Goal: Transaction & Acquisition: Purchase product/service

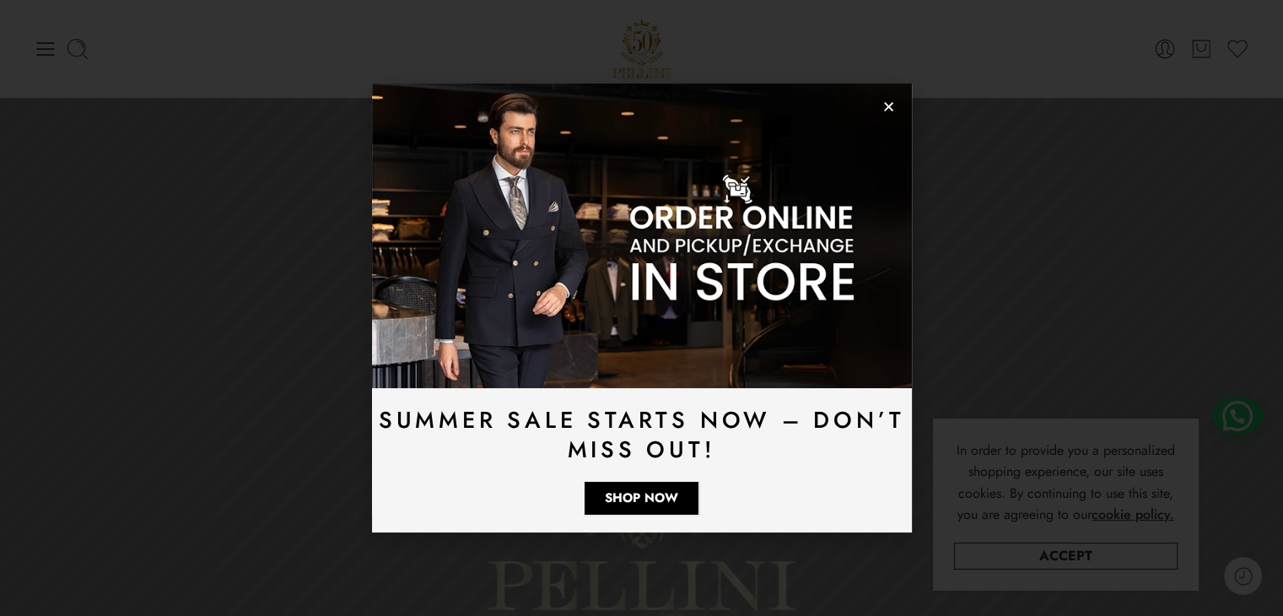
click at [887, 101] on icon "Close" at bounding box center [888, 106] width 13 height 13
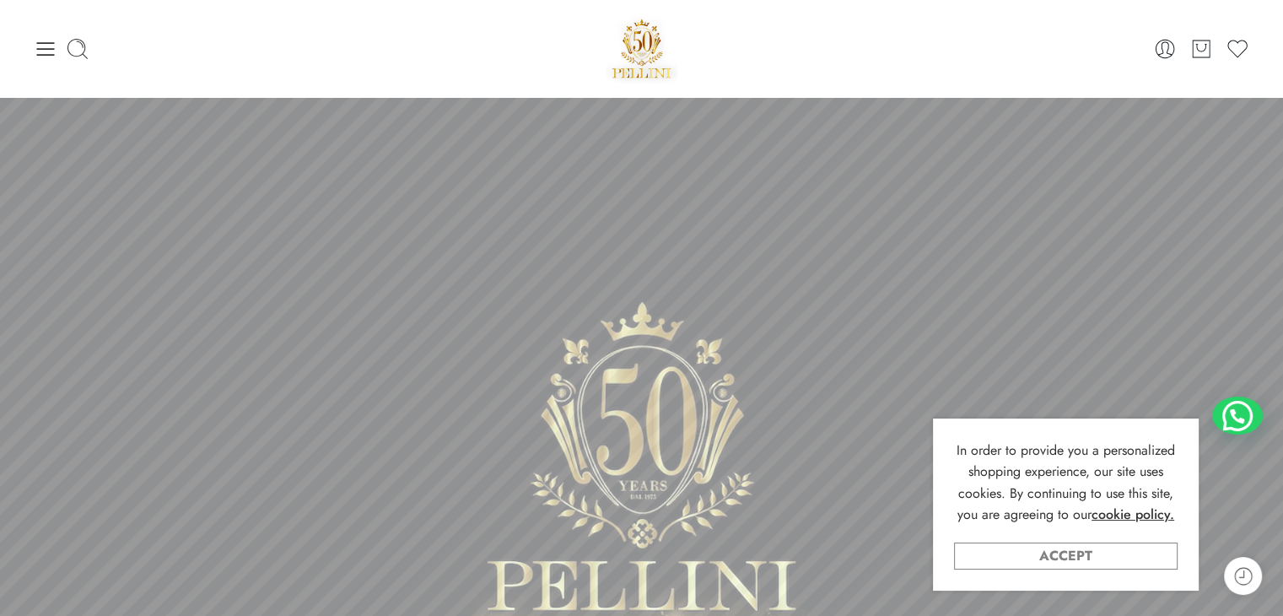
click at [1076, 561] on link "Accept" at bounding box center [1066, 555] width 224 height 27
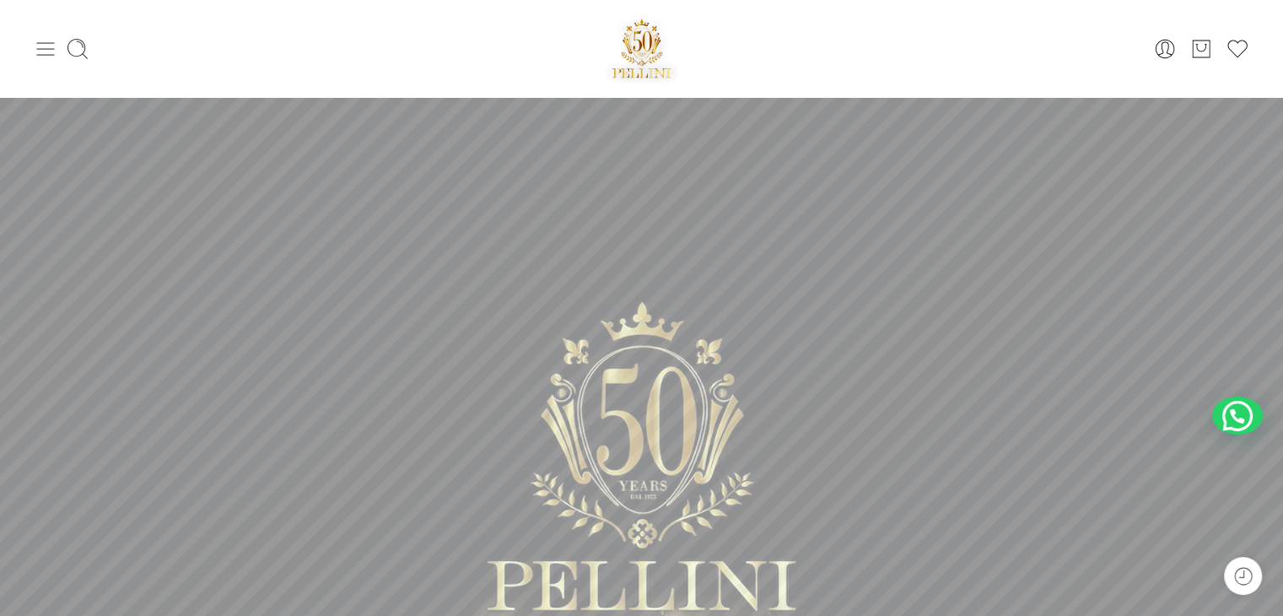
click at [40, 42] on icon at bounding box center [46, 48] width 18 height 13
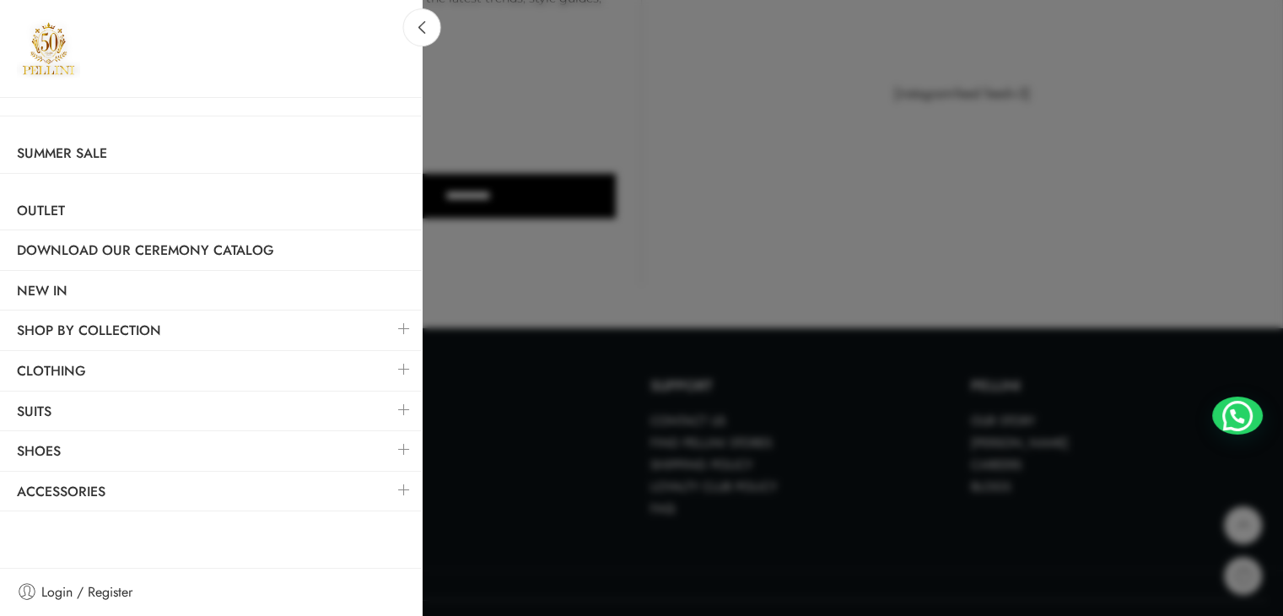
scroll to position [4797, 0]
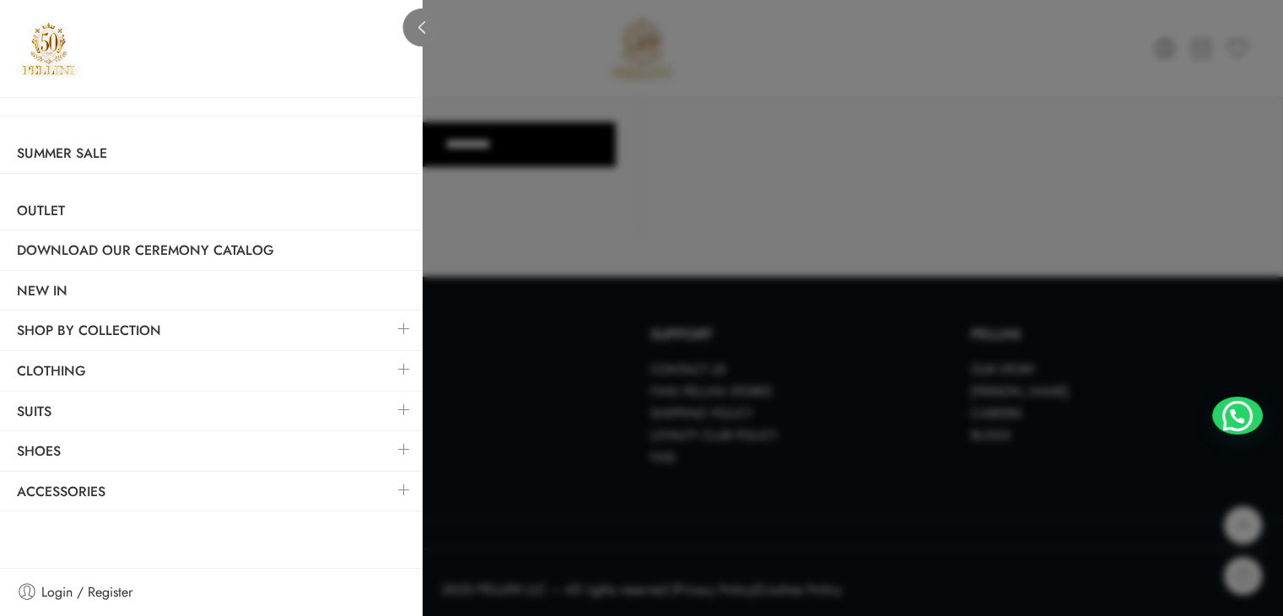
click at [429, 32] on link at bounding box center [422, 27] width 38 height 38
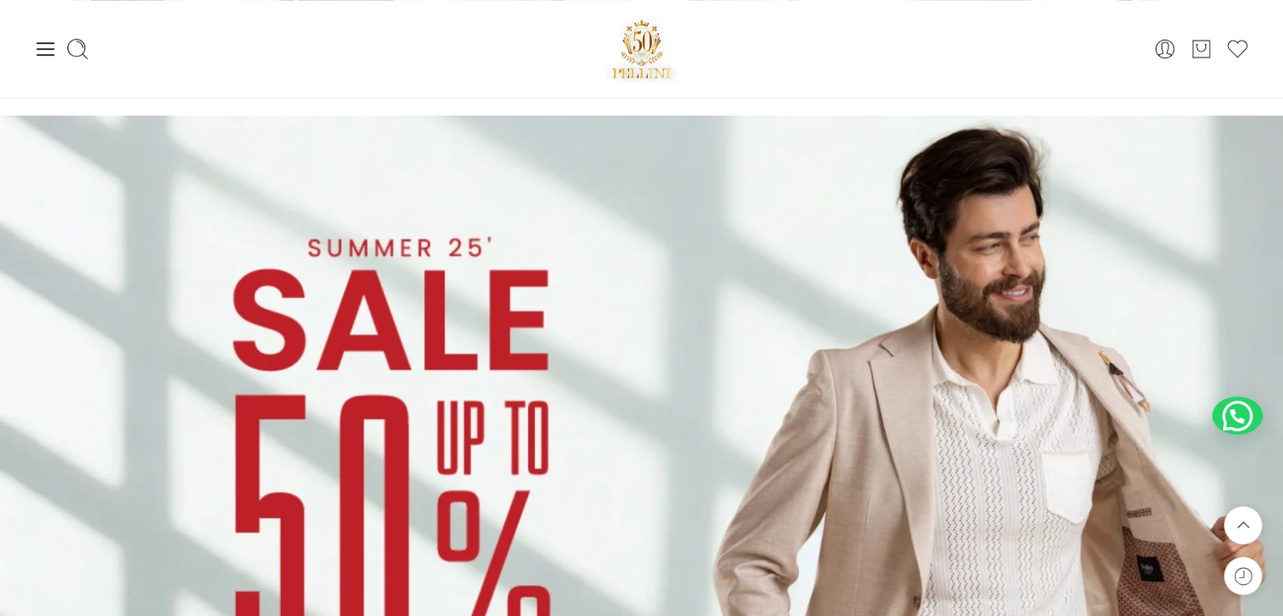
scroll to position [704, 0]
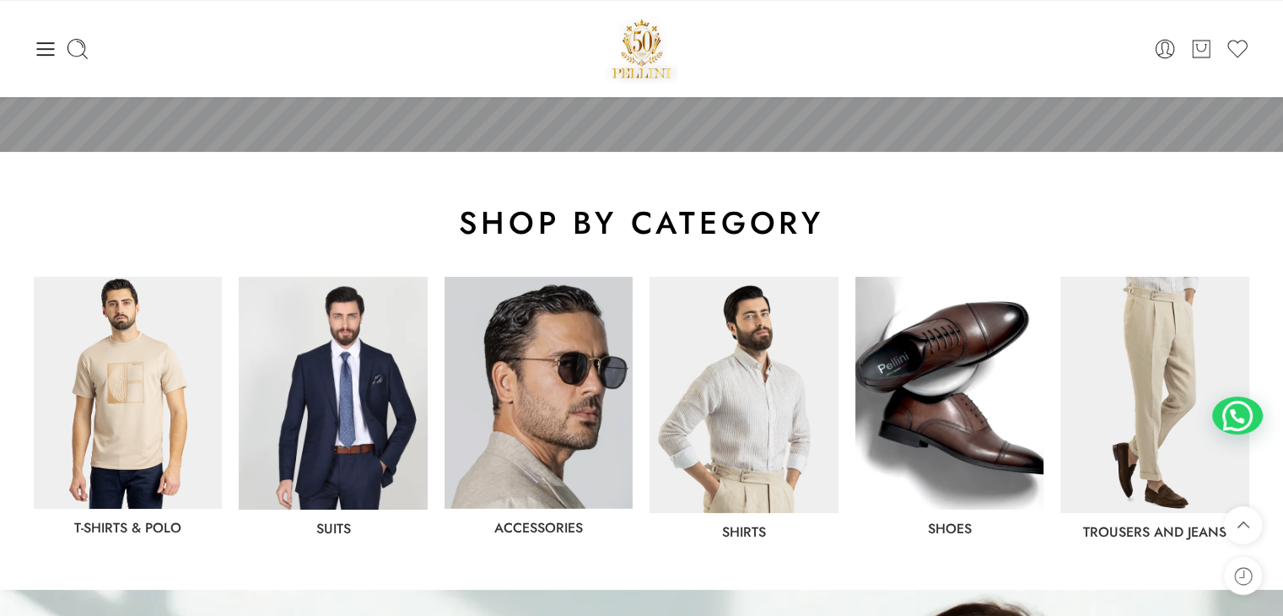
click at [314, 450] on img at bounding box center [333, 393] width 188 height 233
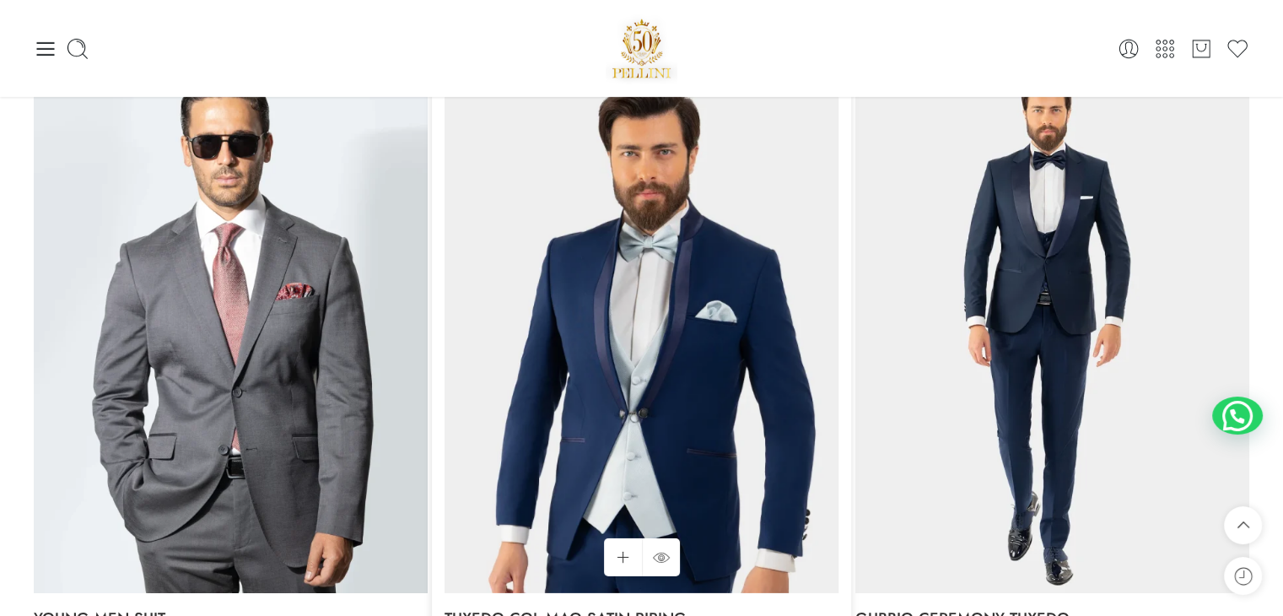
scroll to position [5230, 0]
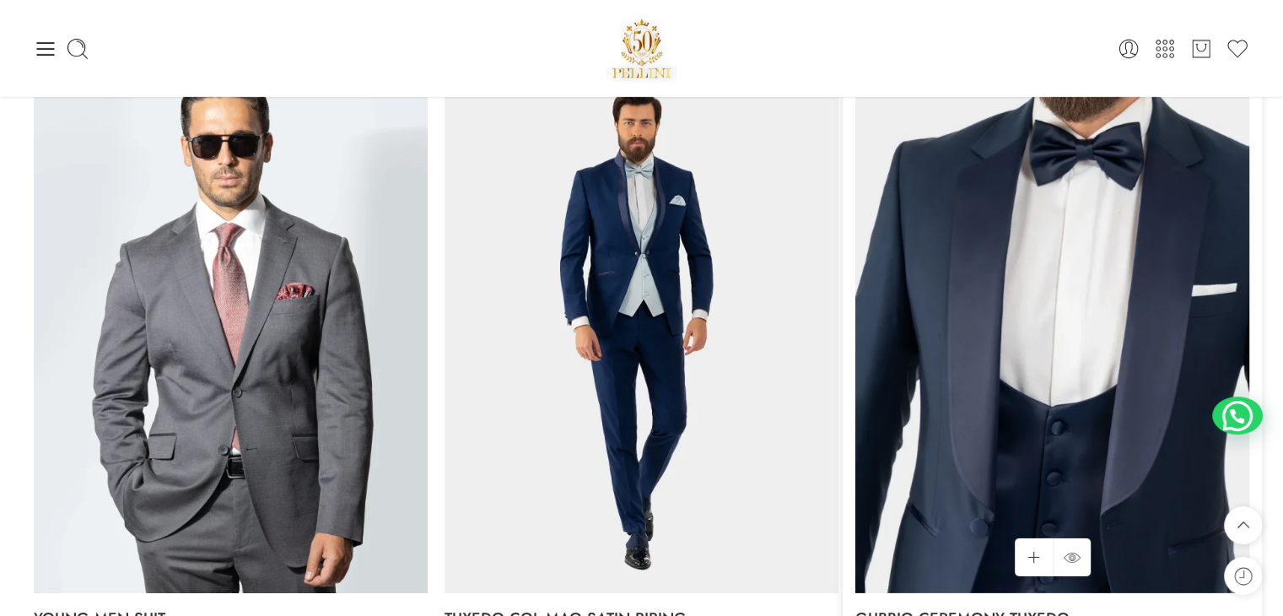
click at [1043, 304] on img at bounding box center [1052, 331] width 394 height 526
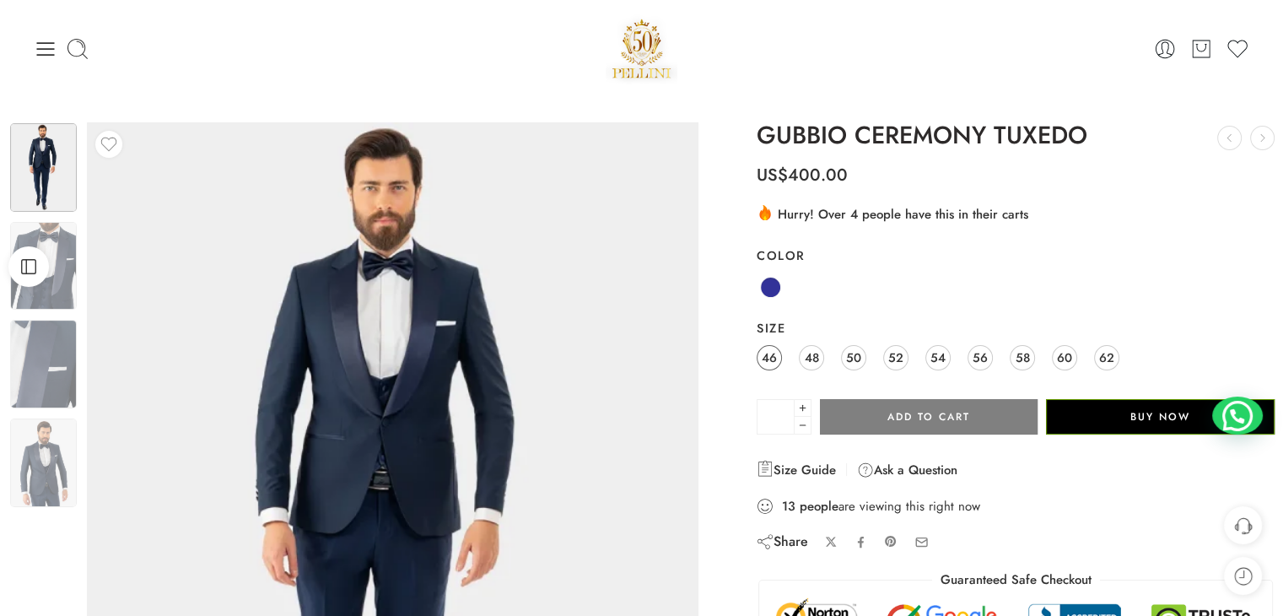
click at [769, 362] on span "46" at bounding box center [769, 357] width 15 height 23
click at [64, 260] on img at bounding box center [43, 266] width 67 height 89
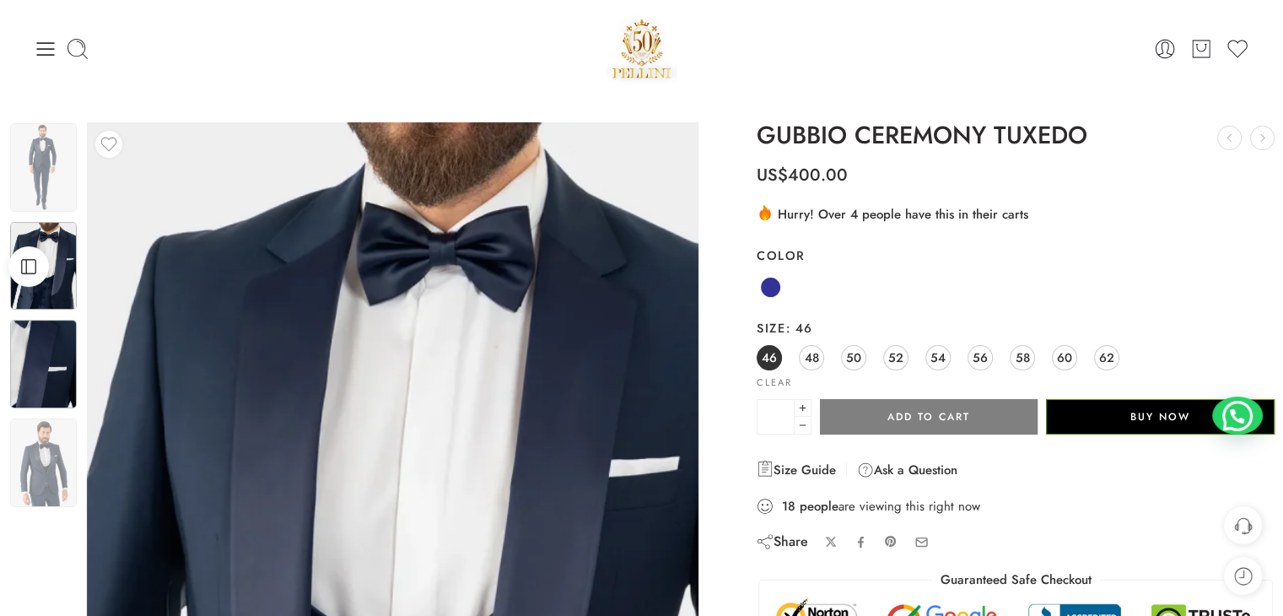
click at [54, 365] on img at bounding box center [43, 364] width 67 height 89
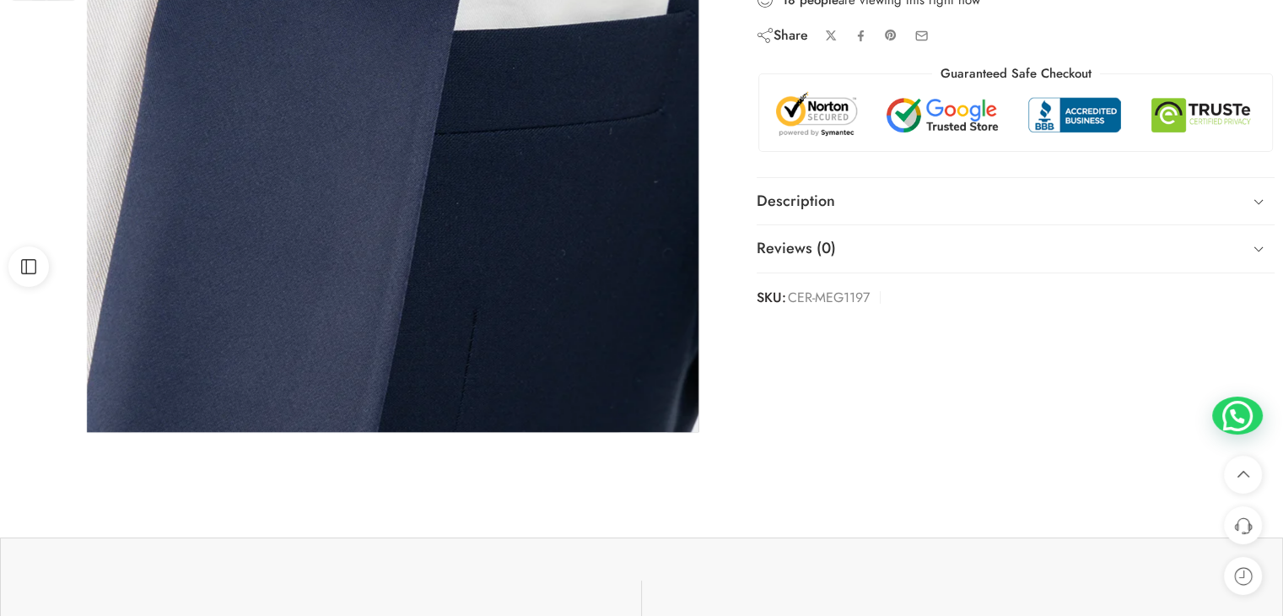
scroll to position [169, 0]
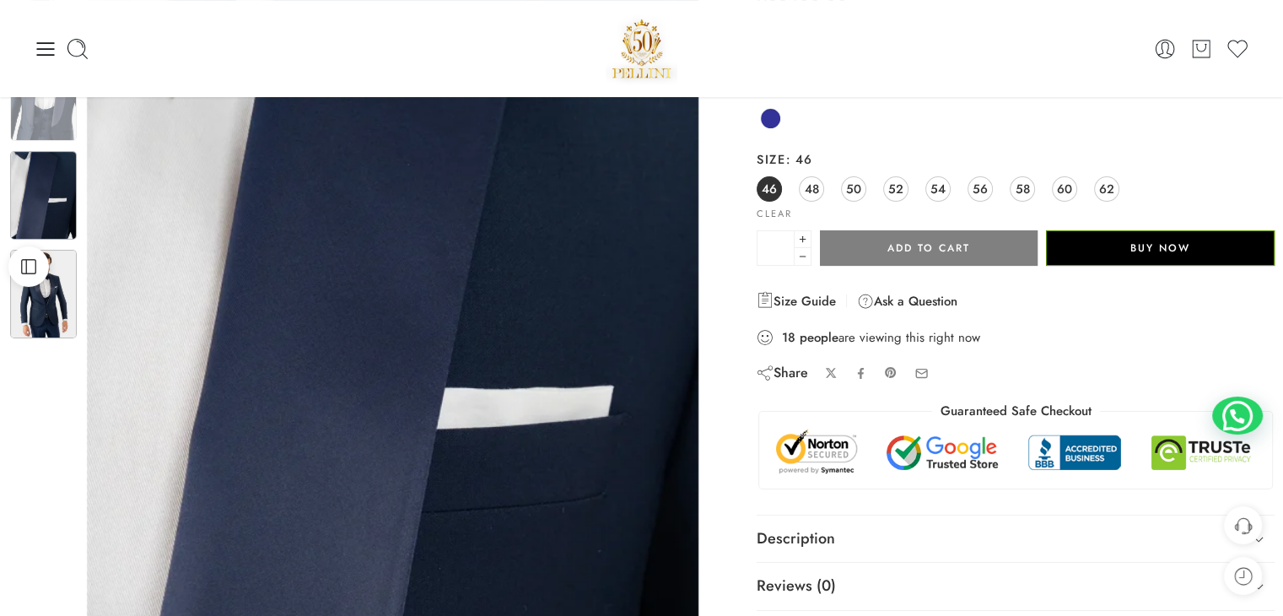
click at [57, 305] on img at bounding box center [43, 294] width 67 height 89
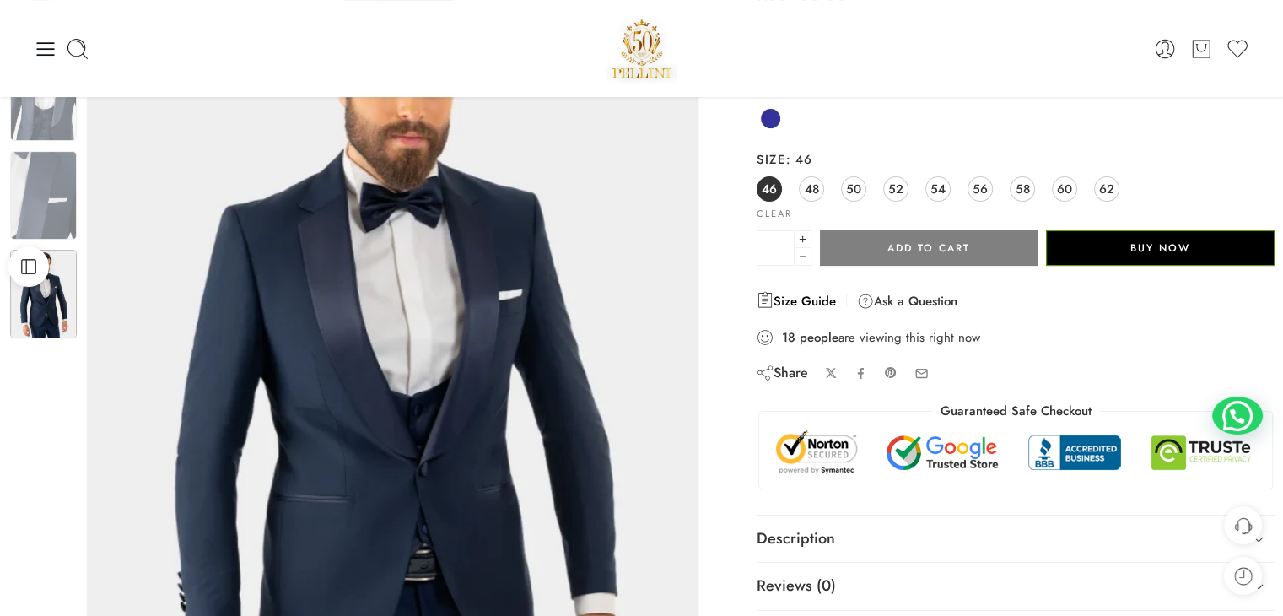
click at [800, 301] on link "Size Guide" at bounding box center [796, 301] width 79 height 20
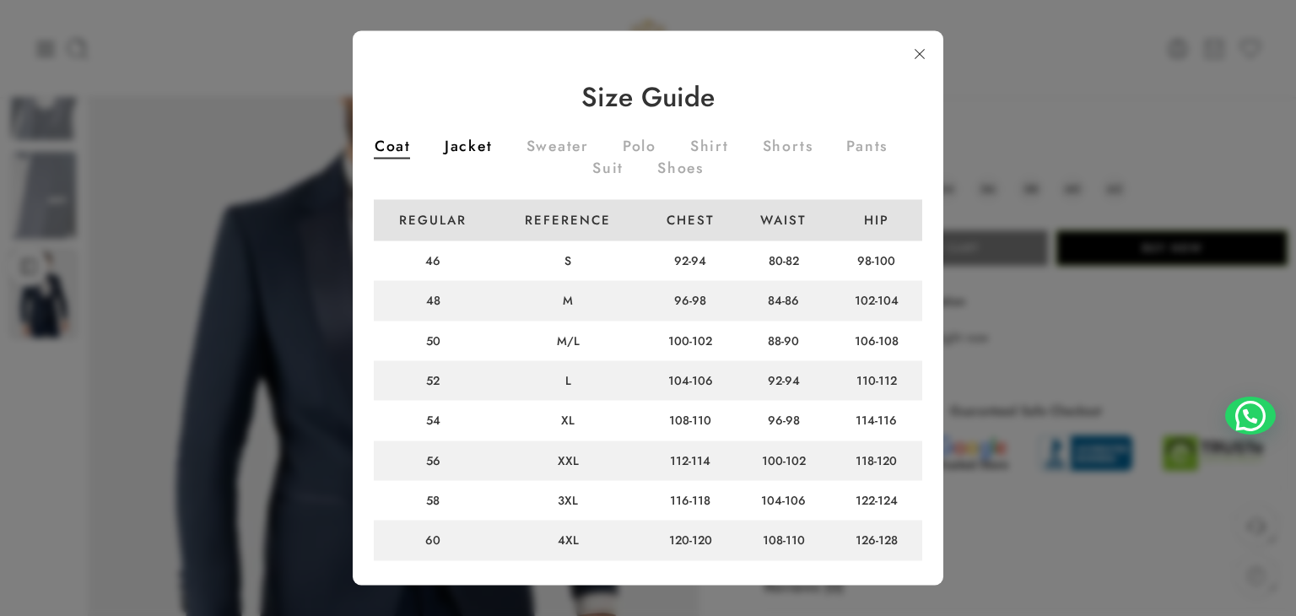
click at [493, 139] on link "Jacket" at bounding box center [469, 148] width 48 height 19
click at [846, 158] on link "Pants" at bounding box center [866, 148] width 41 height 19
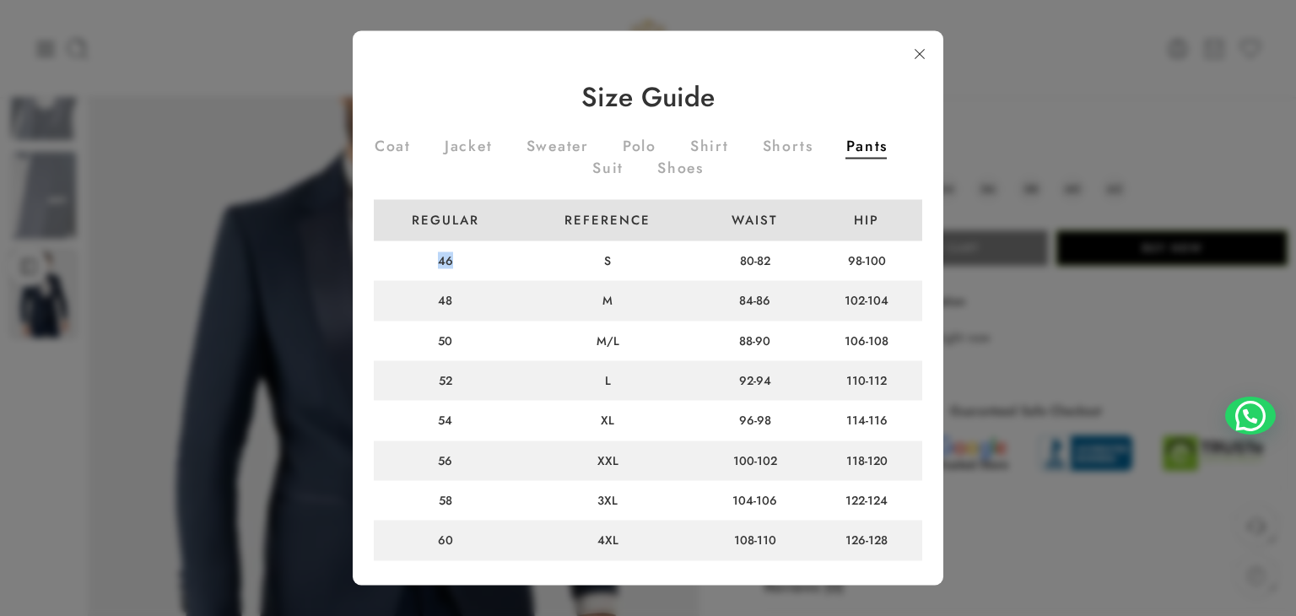
drag, startPoint x: 456, startPoint y: 261, endPoint x: 425, endPoint y: 261, distance: 31.2
click at [425, 261] on td "46" at bounding box center [445, 260] width 143 height 40
click at [704, 161] on link "Shoes" at bounding box center [680, 169] width 46 height 19
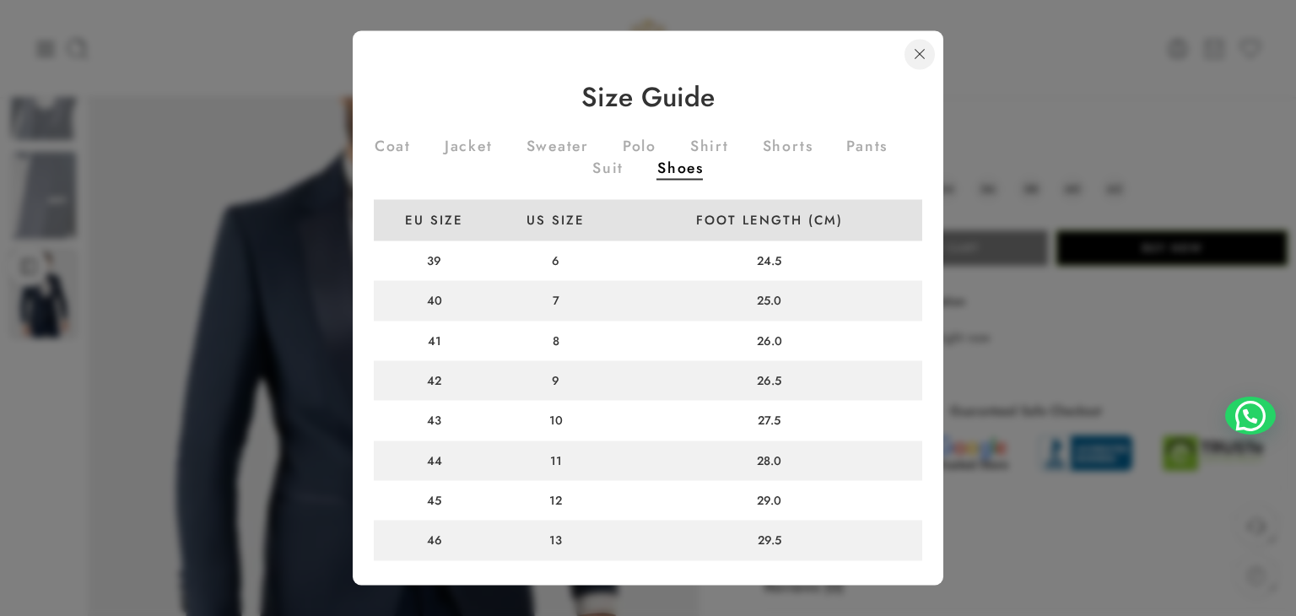
click at [920, 48] on link at bounding box center [919, 55] width 30 height 30
